Goal: Task Accomplishment & Management: Manage account settings

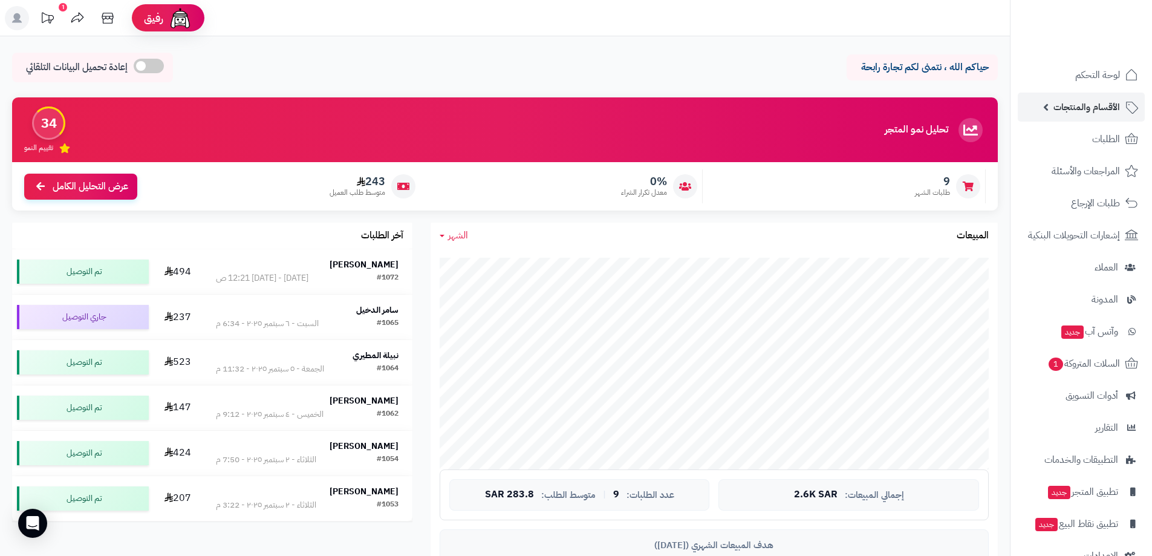
click at [1078, 105] on span "الأقسام والمنتجات" at bounding box center [1087, 107] width 67 height 17
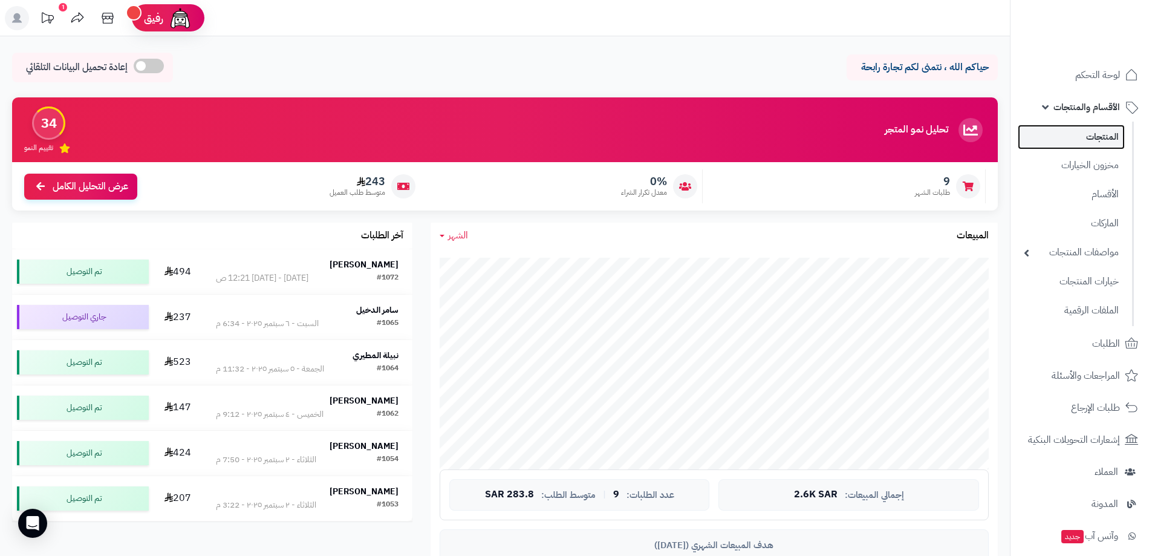
click at [1119, 142] on link "المنتجات" at bounding box center [1071, 137] width 107 height 25
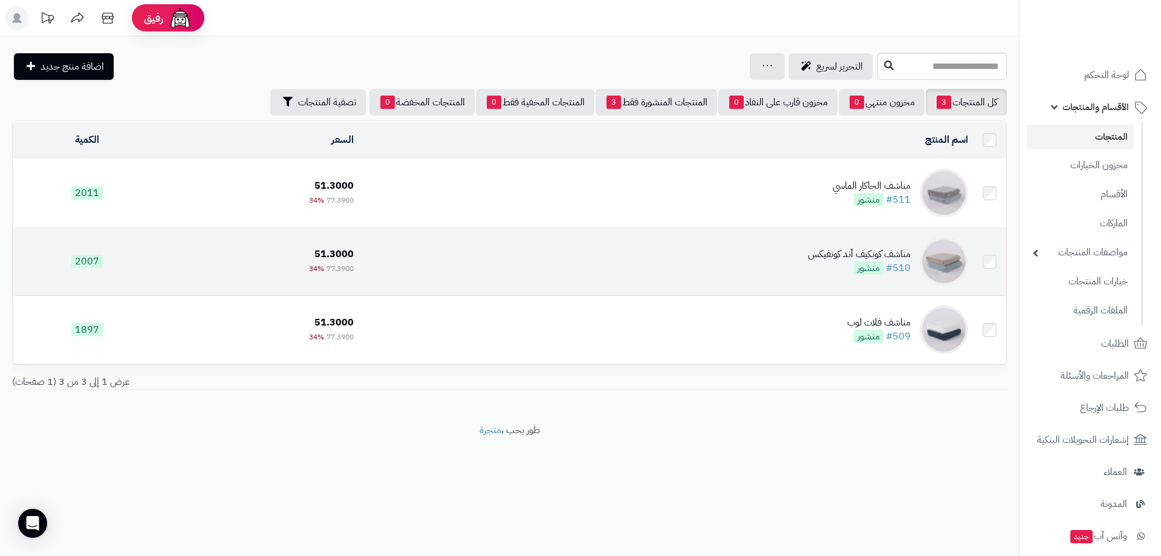
click at [956, 275] on td "مناشف كونكيف أند كونفيكس #510 منشور" at bounding box center [666, 261] width 615 height 68
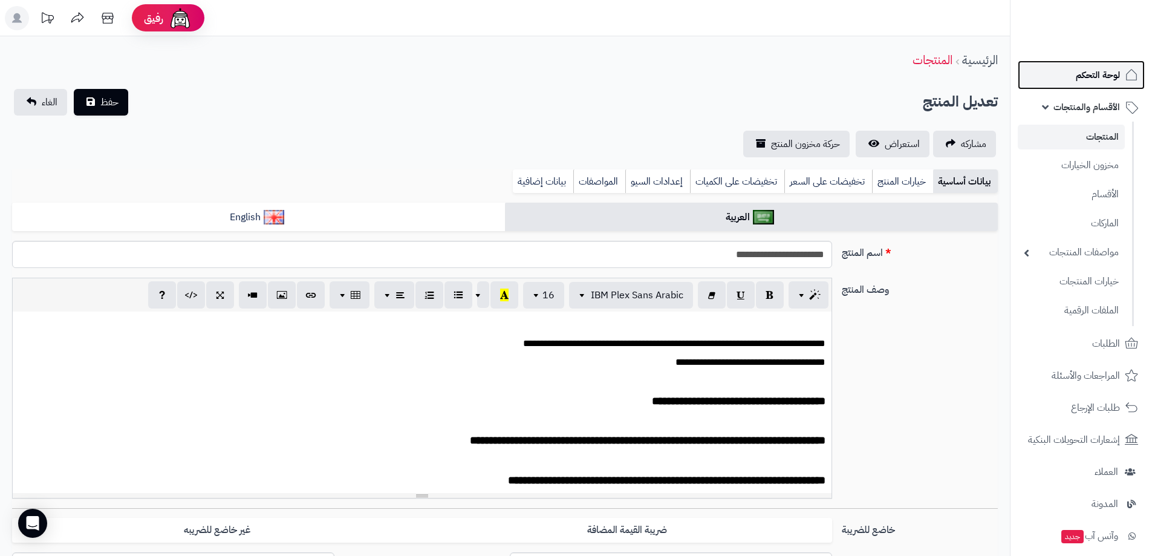
click at [1088, 77] on span "لوحة التحكم" at bounding box center [1098, 75] width 44 height 17
